Goal: Information Seeking & Learning: Understand process/instructions

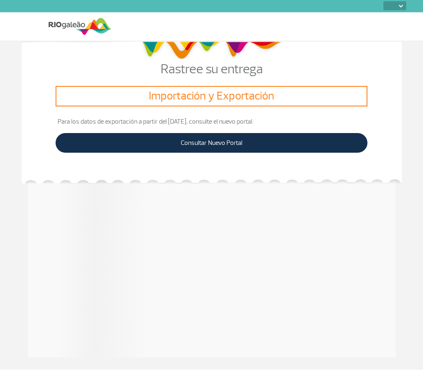
select select
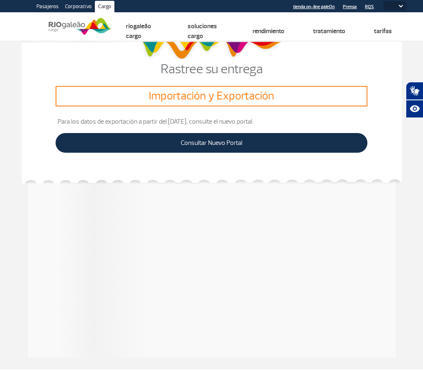
click at [216, 92] on h3 "Importación y Exportación" at bounding box center [211, 96] width 305 height 14
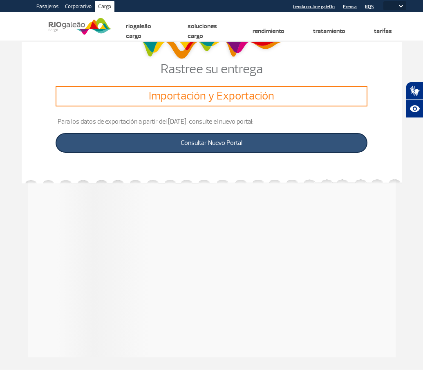
click at [217, 141] on link "Consultar Nuevo Portal" at bounding box center [212, 143] width 312 height 20
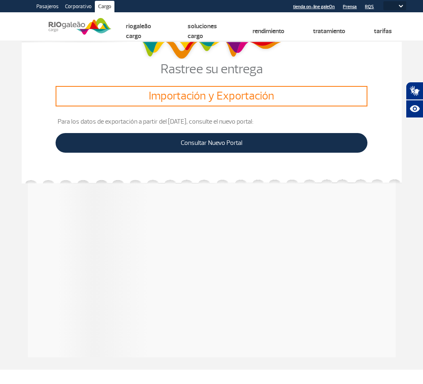
click at [128, 213] on div at bounding box center [212, 267] width 368 height 180
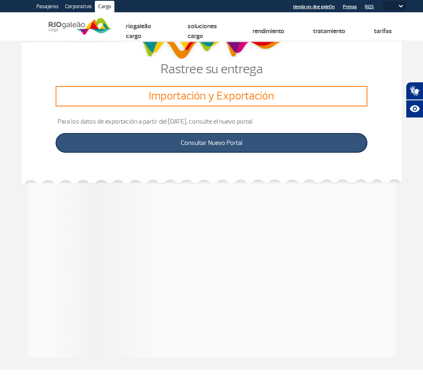
click at [151, 146] on link "Consultar Nuevo Portal" at bounding box center [212, 143] width 312 height 20
click at [160, 147] on link "Consultar Nuevo Portal" at bounding box center [212, 143] width 312 height 20
click at [168, 139] on link "Consultar Nuevo Portal" at bounding box center [212, 143] width 312 height 20
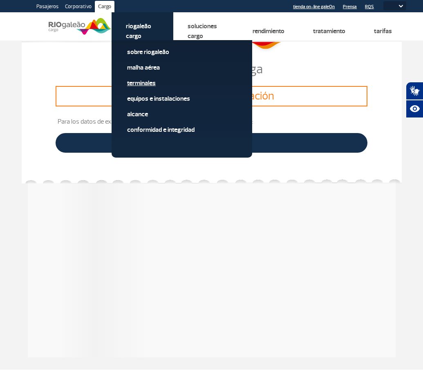
click at [134, 85] on link "Terminales" at bounding box center [182, 83] width 110 height 9
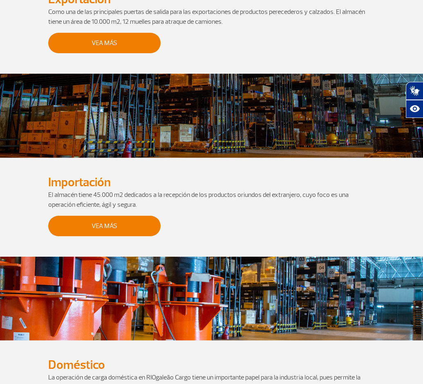
scroll to position [221, 0]
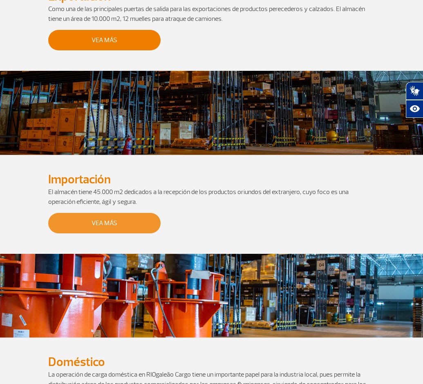
click at [95, 227] on link "Vea más" at bounding box center [104, 223] width 112 height 20
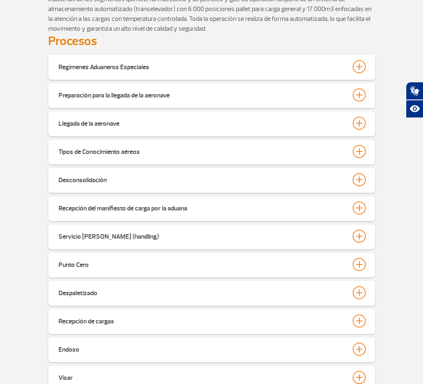
scroll to position [127, 0]
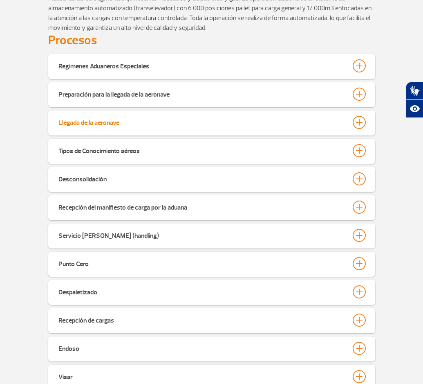
click at [80, 123] on div "Llegada de la aeronave" at bounding box center [88, 121] width 61 height 11
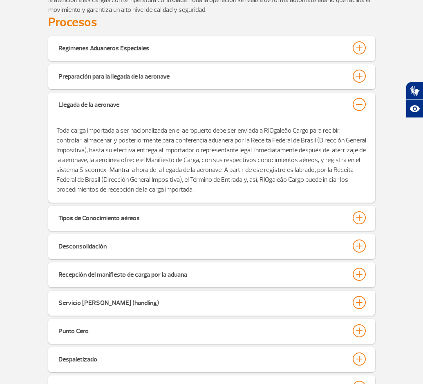
scroll to position [146, 0]
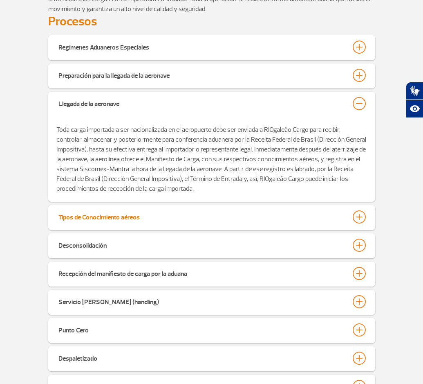
click at [82, 214] on div "Tipos de Conocimiento aéreos" at bounding box center [98, 215] width 81 height 11
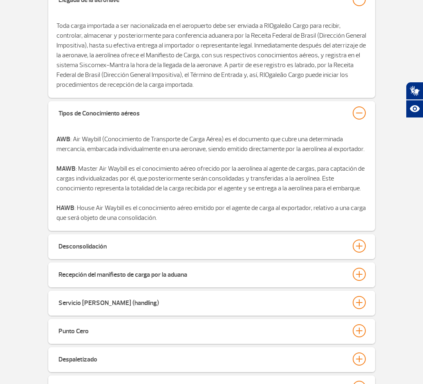
scroll to position [251, 0]
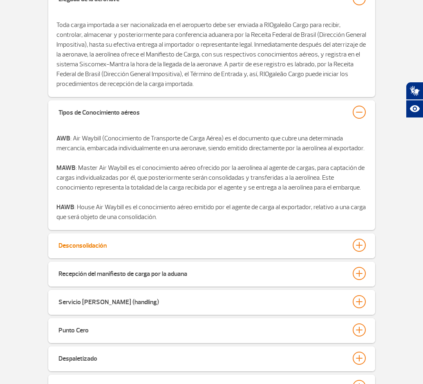
click at [85, 249] on div "Desconsolidación" at bounding box center [82, 243] width 48 height 11
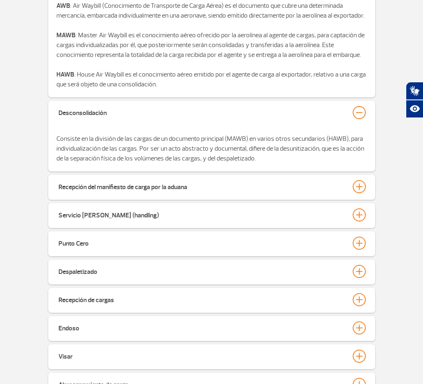
scroll to position [387, 0]
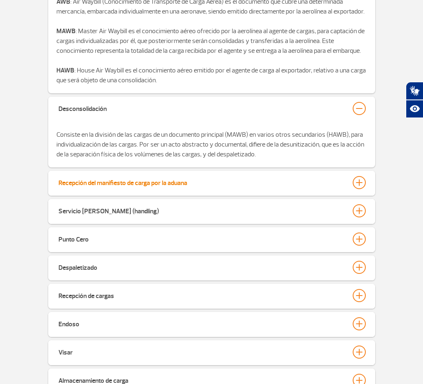
click at [136, 187] on div "Recepción del manifiesto de carga por la aduana" at bounding box center [122, 181] width 129 height 11
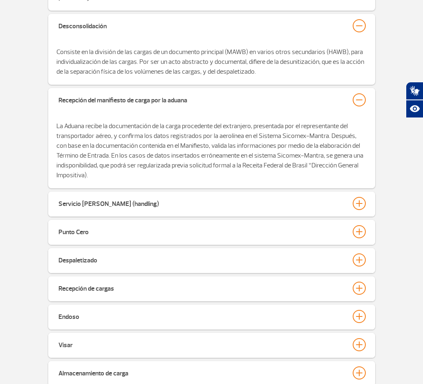
scroll to position [471, 0]
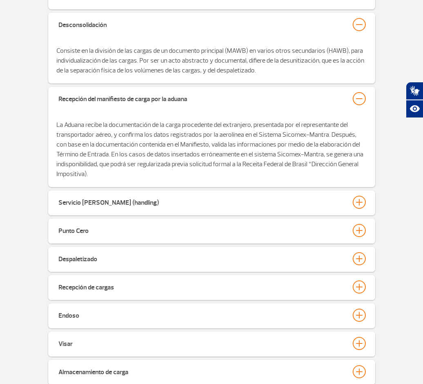
click at [150, 171] on p "La Aduana recibe la documentación de la carga procedente del extranjero, presen…" at bounding box center [211, 149] width 311 height 59
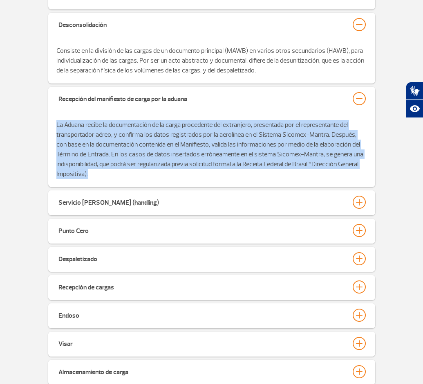
drag, startPoint x: 88, startPoint y: 183, endPoint x: 54, endPoint y: 129, distance: 64.3
click at [54, 129] on div "La Aduana recibe la documentación de la carga procedente del extranjero, presen…" at bounding box center [211, 149] width 327 height 75
copy p "La Aduana recibe la documentación de la carga procedente del extranjero, presen…"
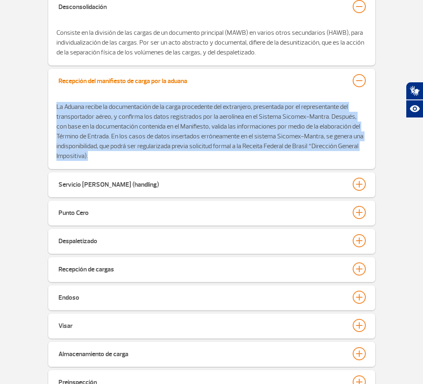
scroll to position [508, 0]
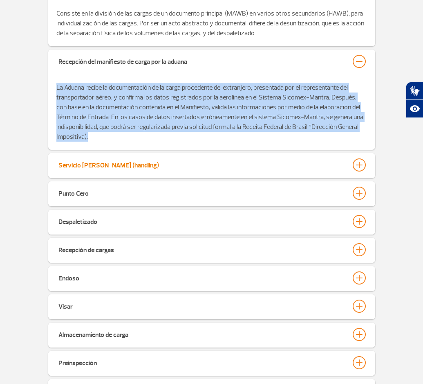
click at [88, 170] on div "Servicio [PERSON_NAME] (handling)" at bounding box center [108, 163] width 101 height 11
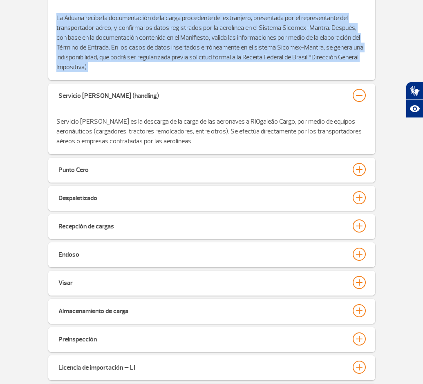
scroll to position [580, 0]
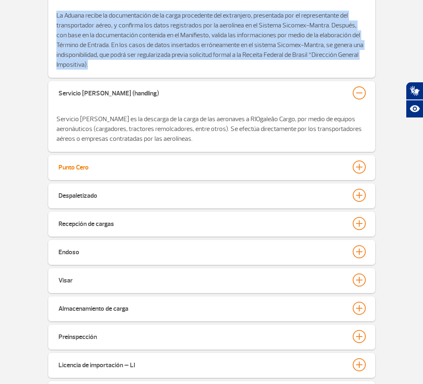
click at [81, 174] on button "Punto Cero" at bounding box center [212, 167] width 308 height 14
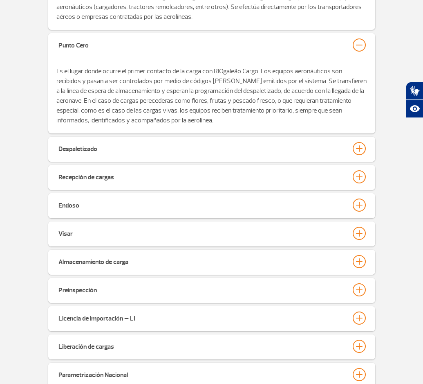
scroll to position [710, 0]
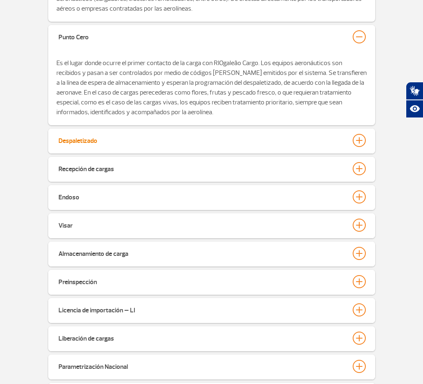
click at [117, 147] on button "Despaletizado" at bounding box center [212, 140] width 308 height 14
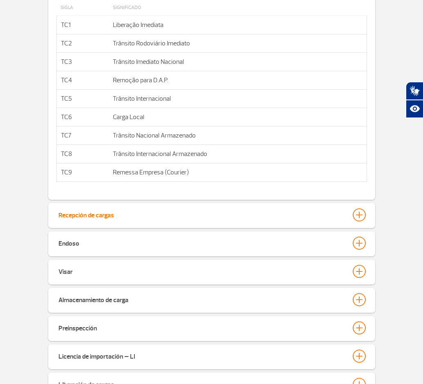
scroll to position [991, 0]
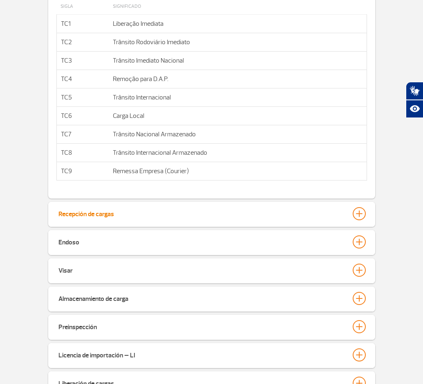
click at [88, 218] on div "Recepción de cargas" at bounding box center [86, 212] width 56 height 11
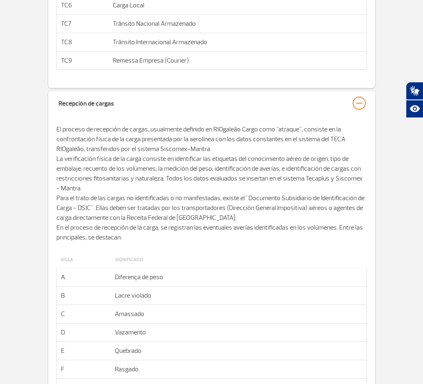
scroll to position [1102, 0]
drag, startPoint x: 251, startPoint y: 170, endPoint x: 200, endPoint y: 251, distance: 95.0
click at [201, 242] on p "El proceso de recepción de cargas, usualmente definido en RIOgaleão Cargo como …" at bounding box center [211, 183] width 311 height 118
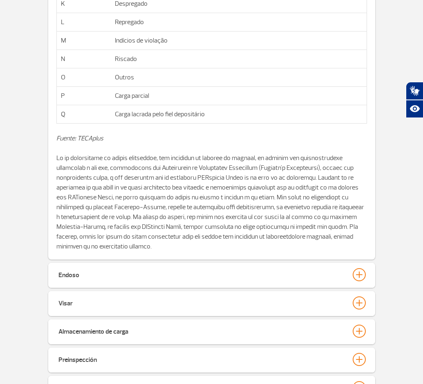
scroll to position [1571, 0]
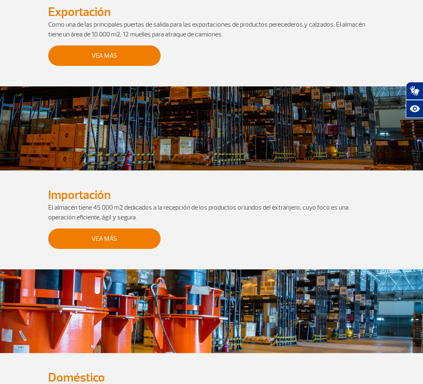
scroll to position [200, 0]
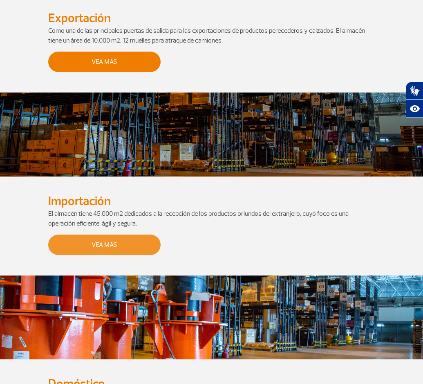
click at [106, 242] on link "Vea más" at bounding box center [104, 244] width 112 height 20
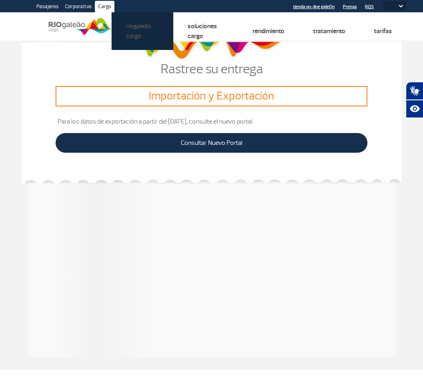
select select
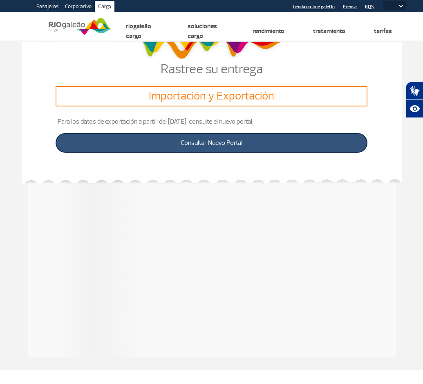
click at [130, 144] on link "Consultar Nuevo Portal" at bounding box center [212, 143] width 312 height 20
